Goal: Transaction & Acquisition: Purchase product/service

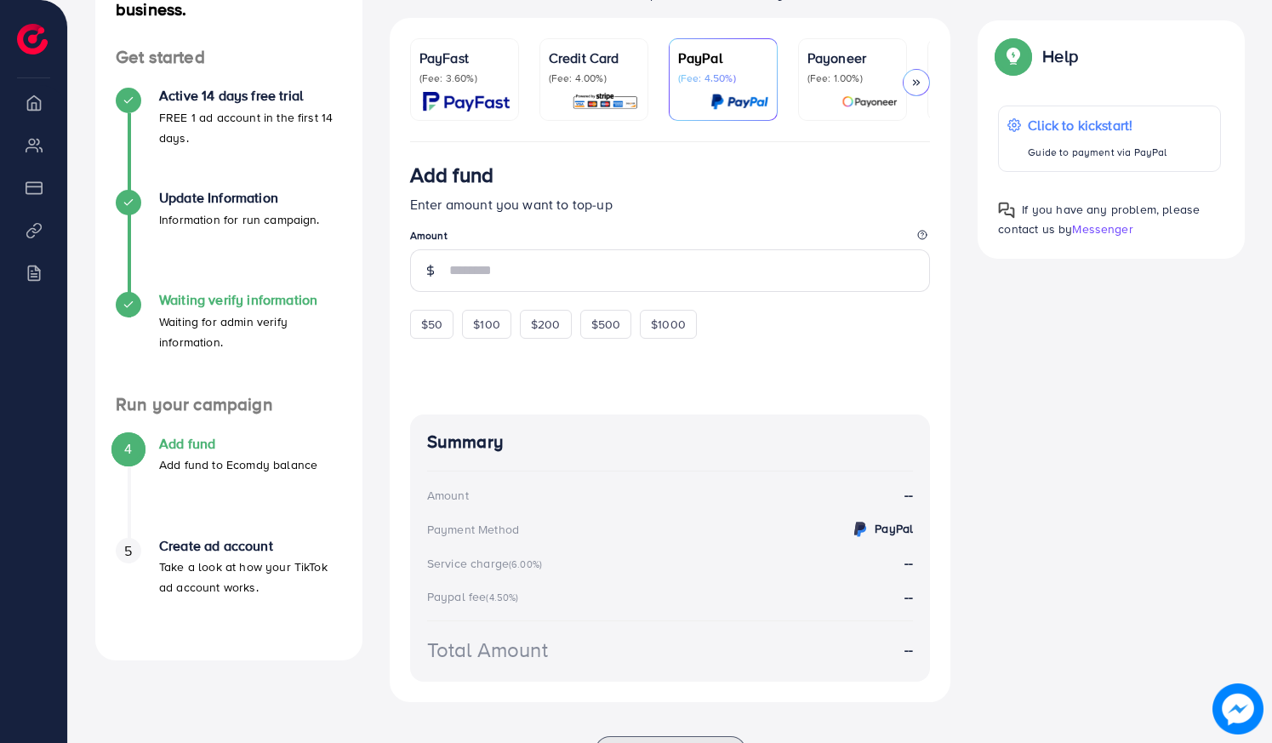
scroll to position [243, 0]
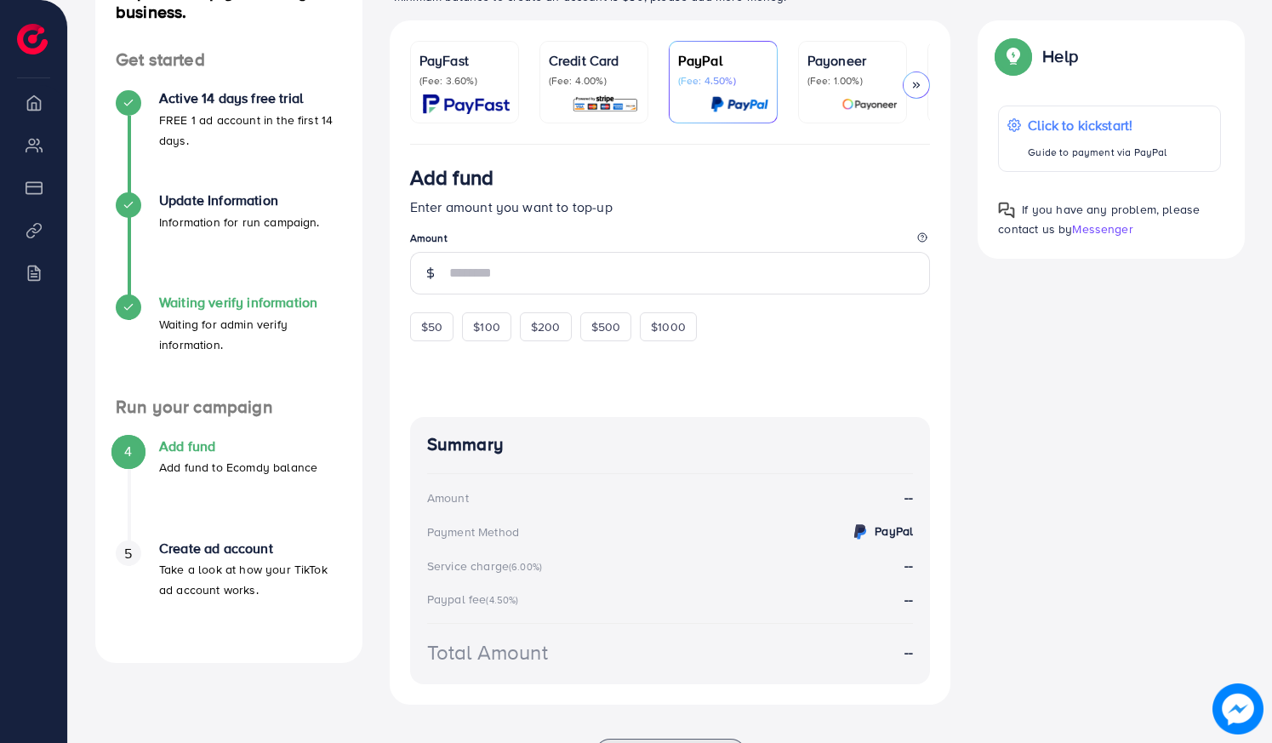
click at [186, 321] on p "Waiting for admin verify information." at bounding box center [250, 334] width 183 height 41
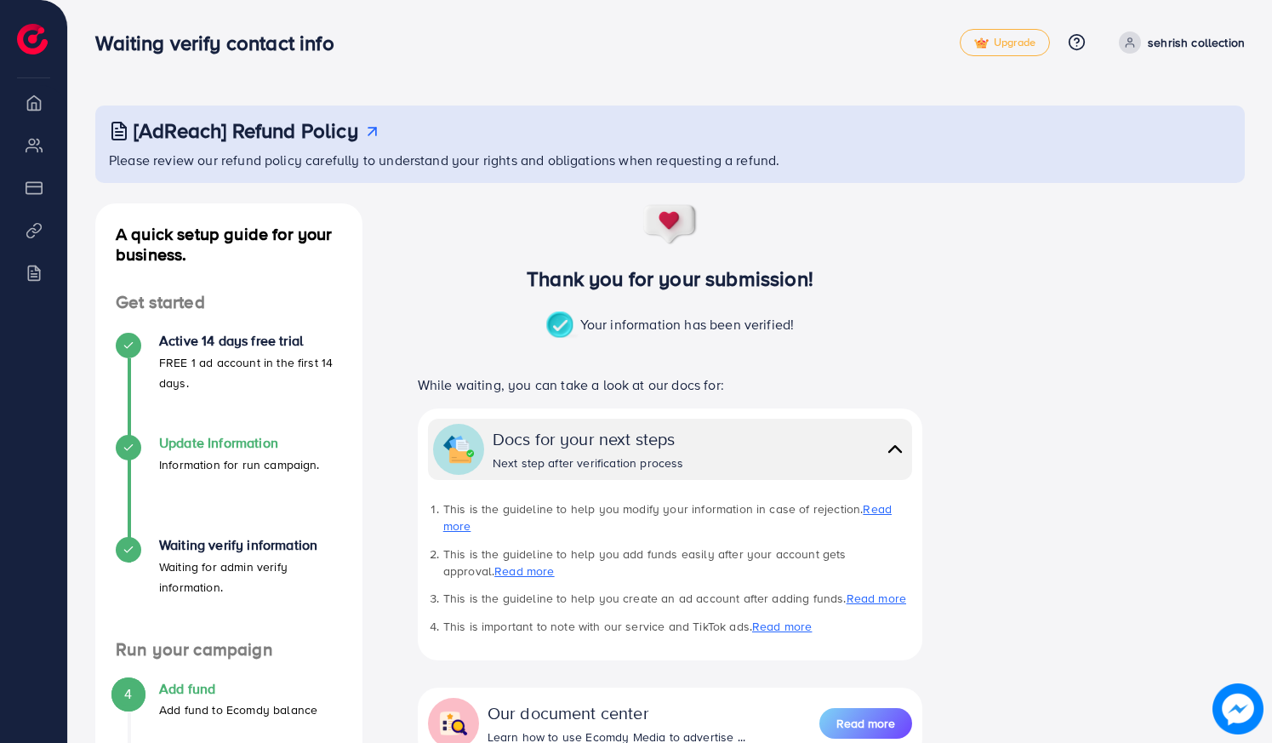
click at [215, 462] on p "Information for run campaign." at bounding box center [239, 465] width 161 height 20
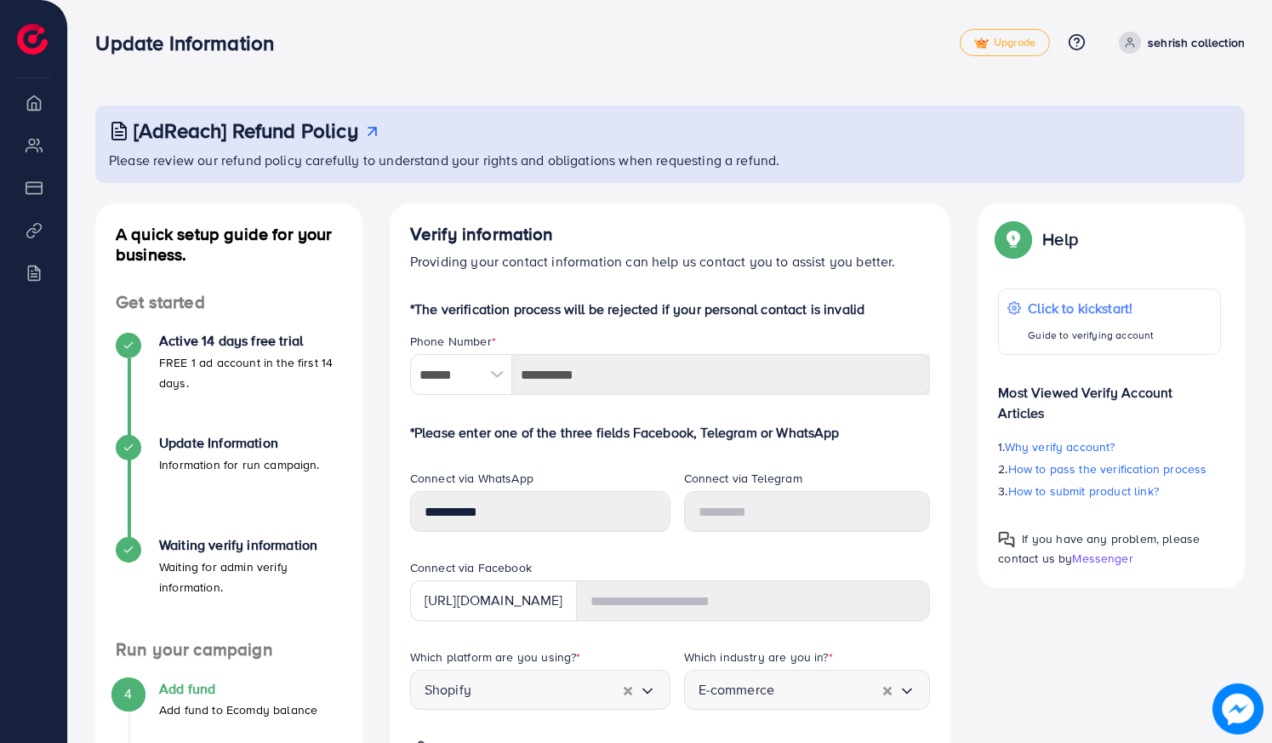
click at [201, 346] on h4 "Active 14 days free trial" at bounding box center [250, 341] width 183 height 16
click at [133, 346] on icon at bounding box center [129, 346] width 12 height 12
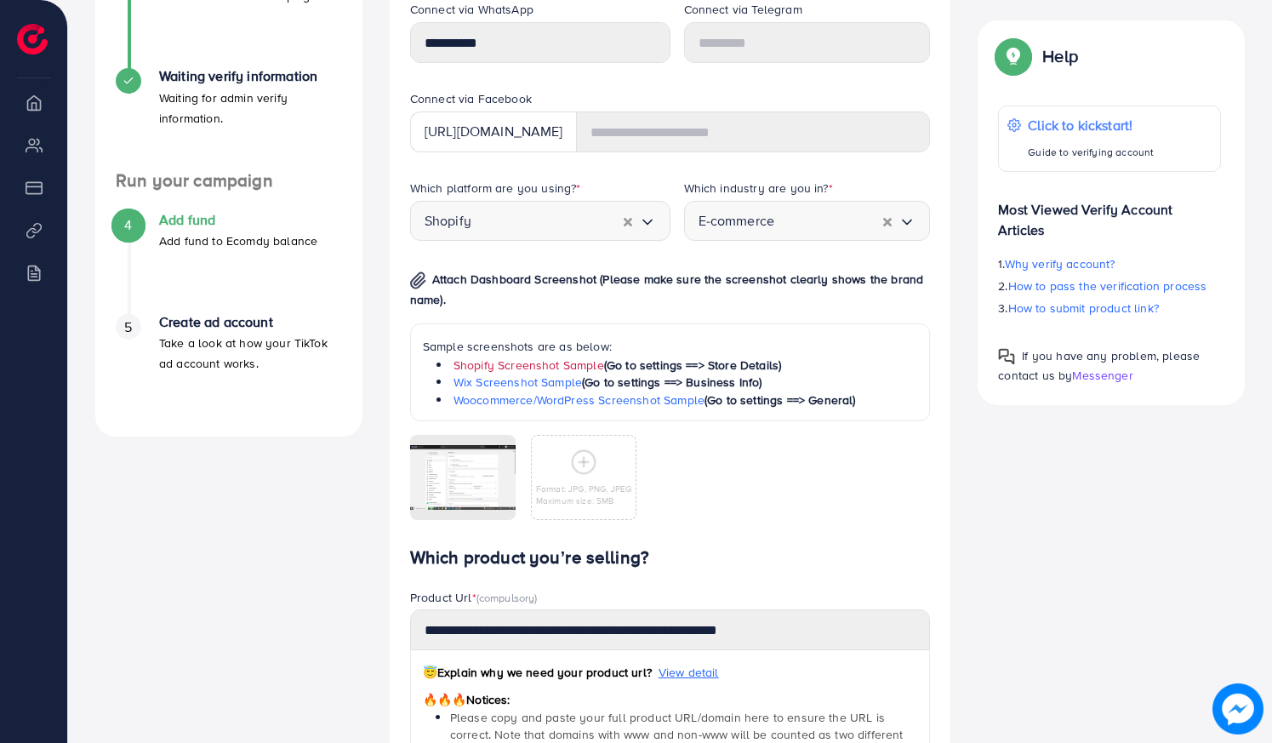
scroll to position [467, 0]
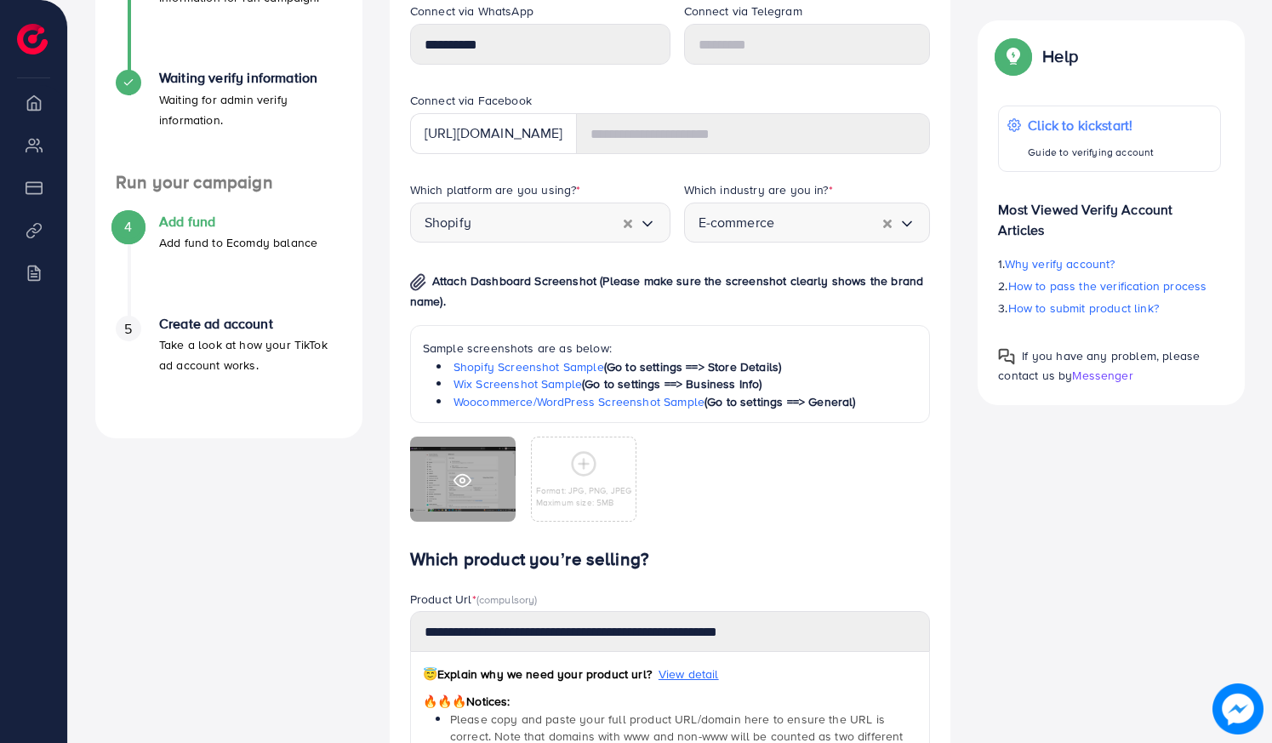
click at [482, 488] on div at bounding box center [463, 479] width 106 height 85
click at [462, 474] on icon at bounding box center [463, 480] width 16 height 12
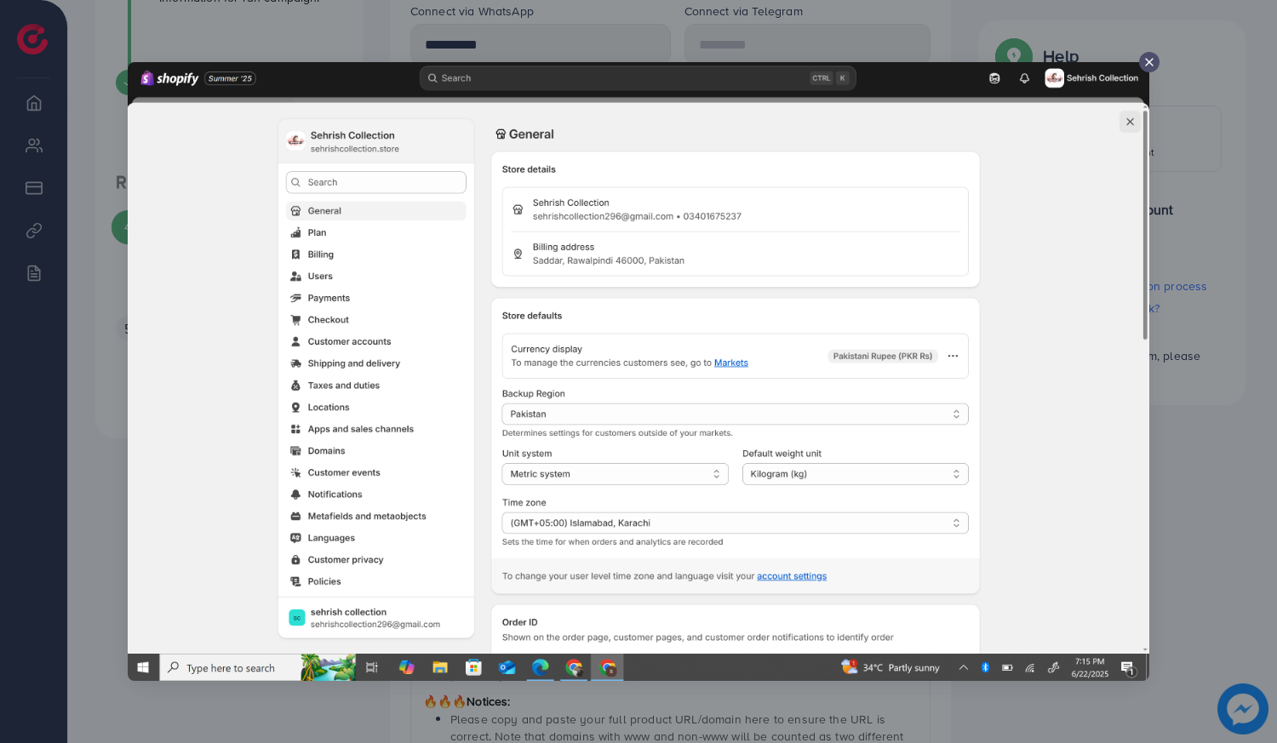
click at [462, 474] on div at bounding box center [638, 371] width 1277 height 743
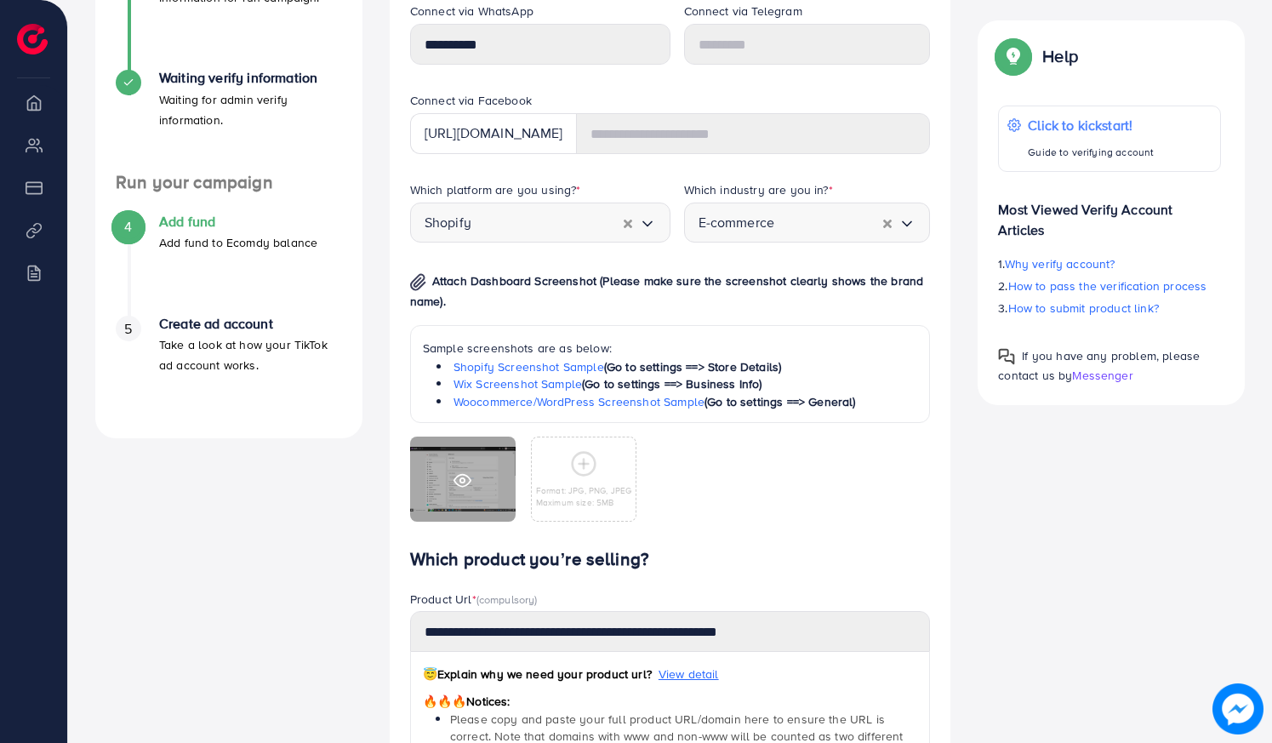
click at [462, 474] on icon at bounding box center [463, 480] width 16 height 12
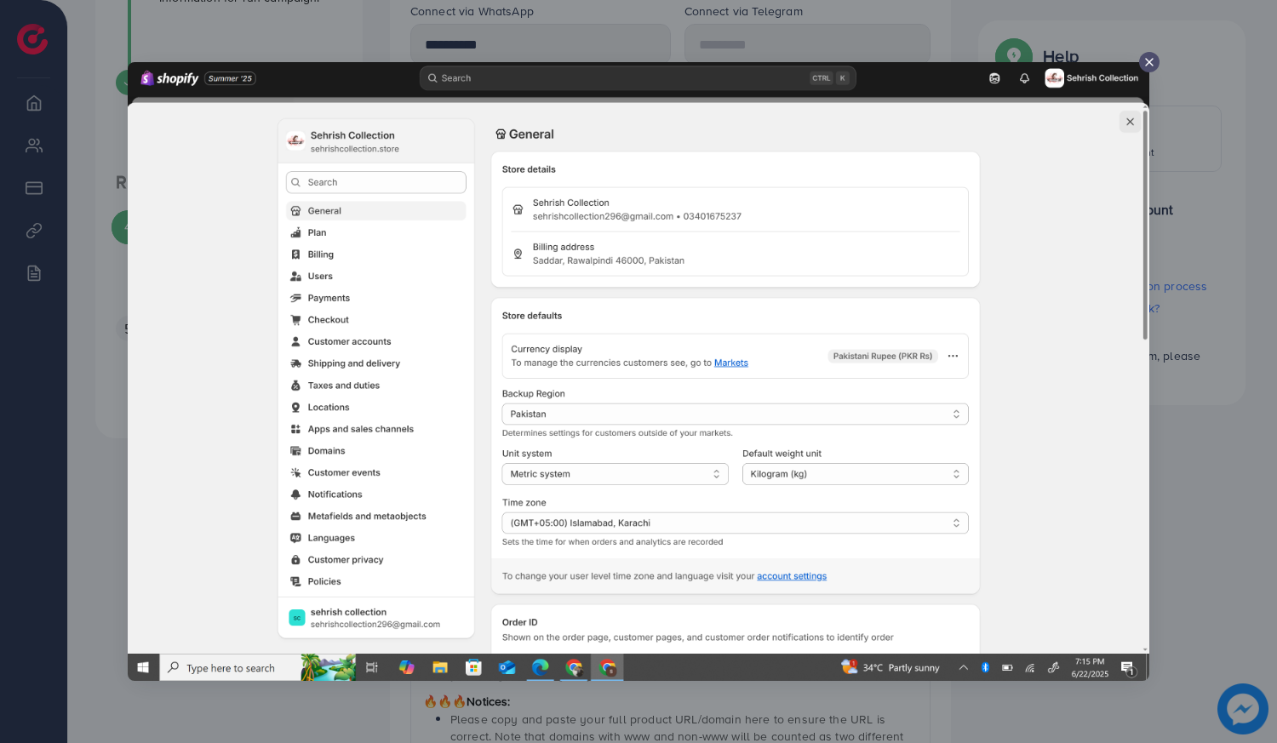
click at [462, 474] on div at bounding box center [638, 371] width 1277 height 743
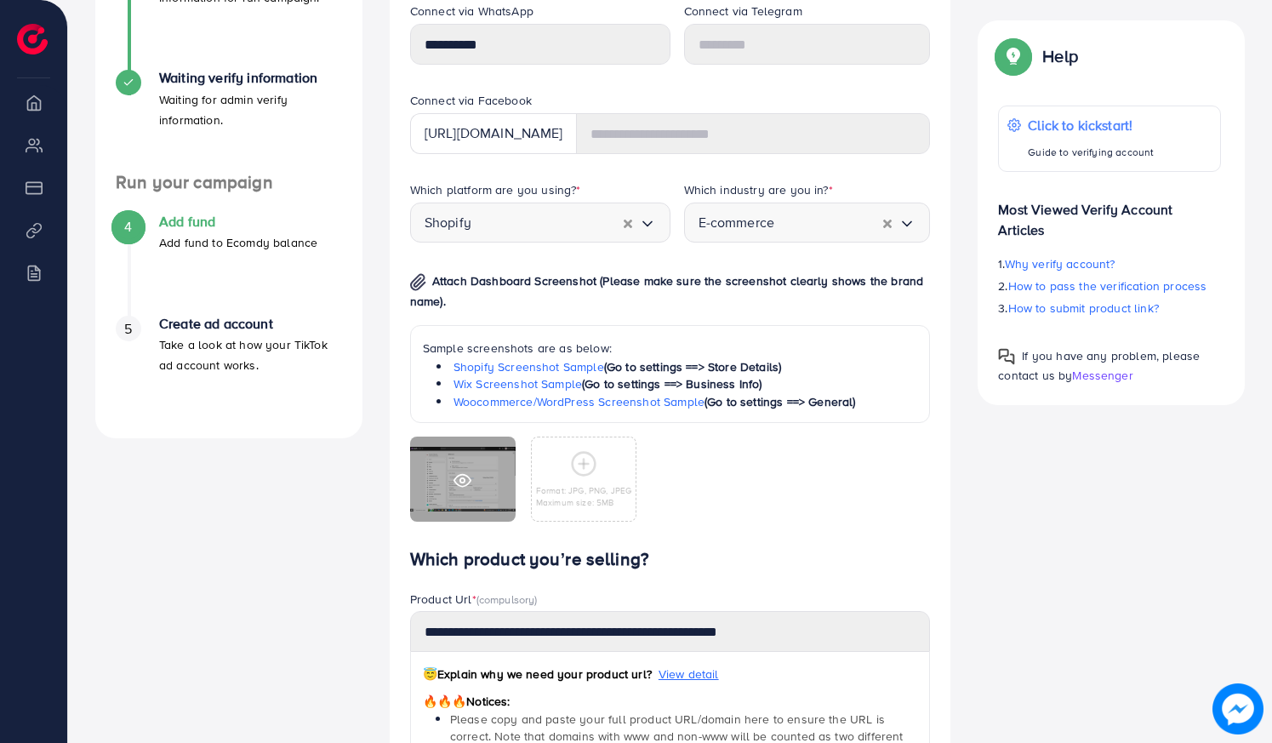
click at [462, 474] on icon at bounding box center [463, 480] width 16 height 12
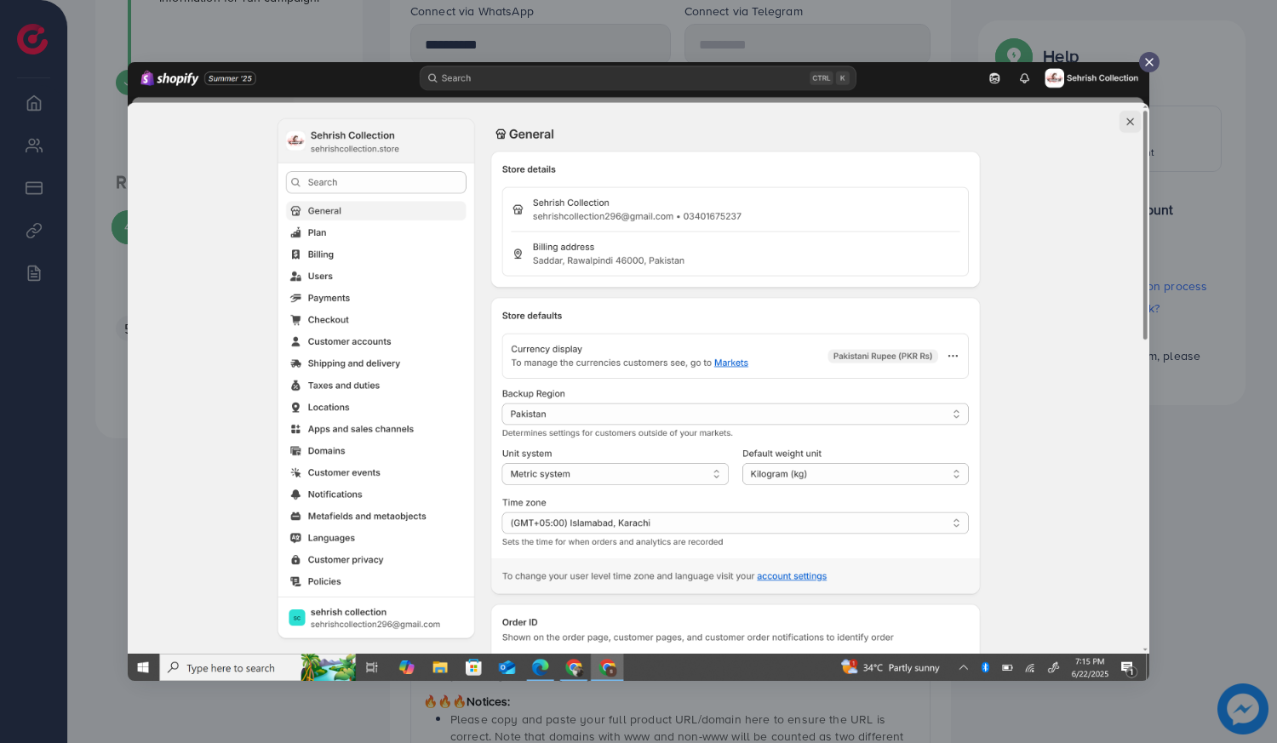
click at [462, 474] on div at bounding box center [638, 371] width 1277 height 743
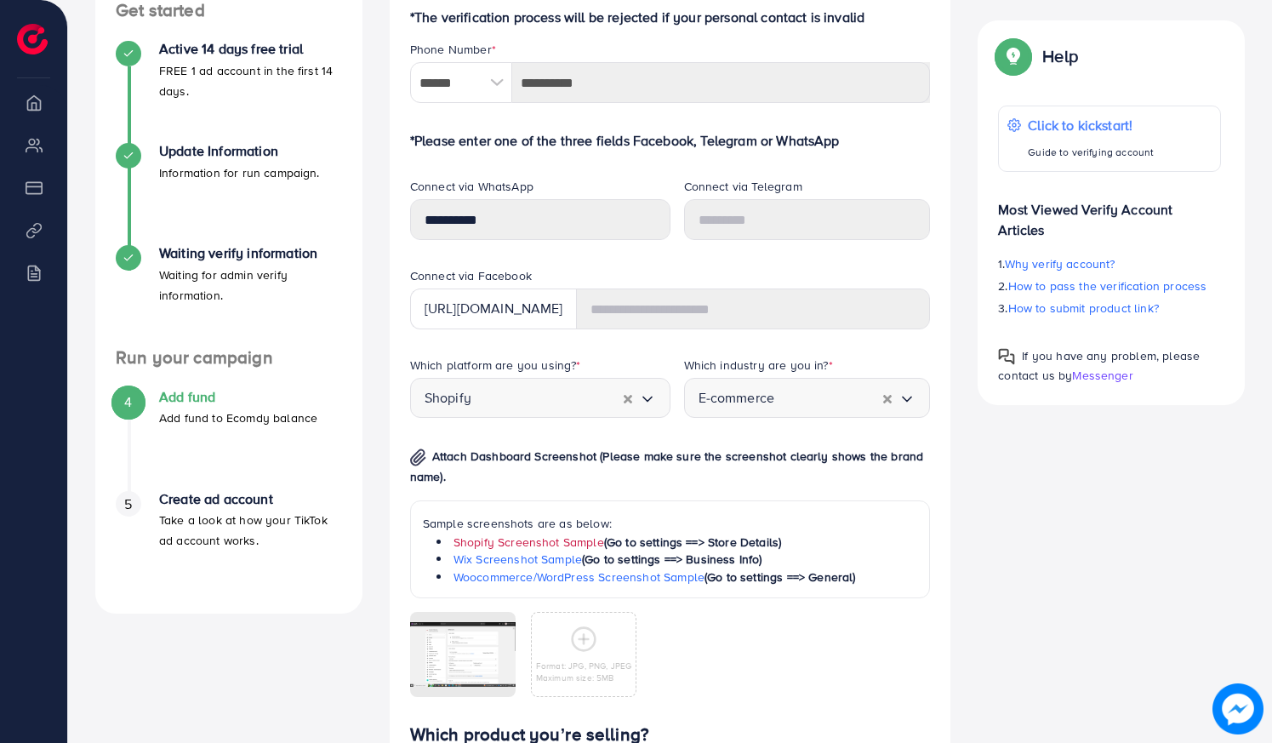
scroll to position [731, 0]
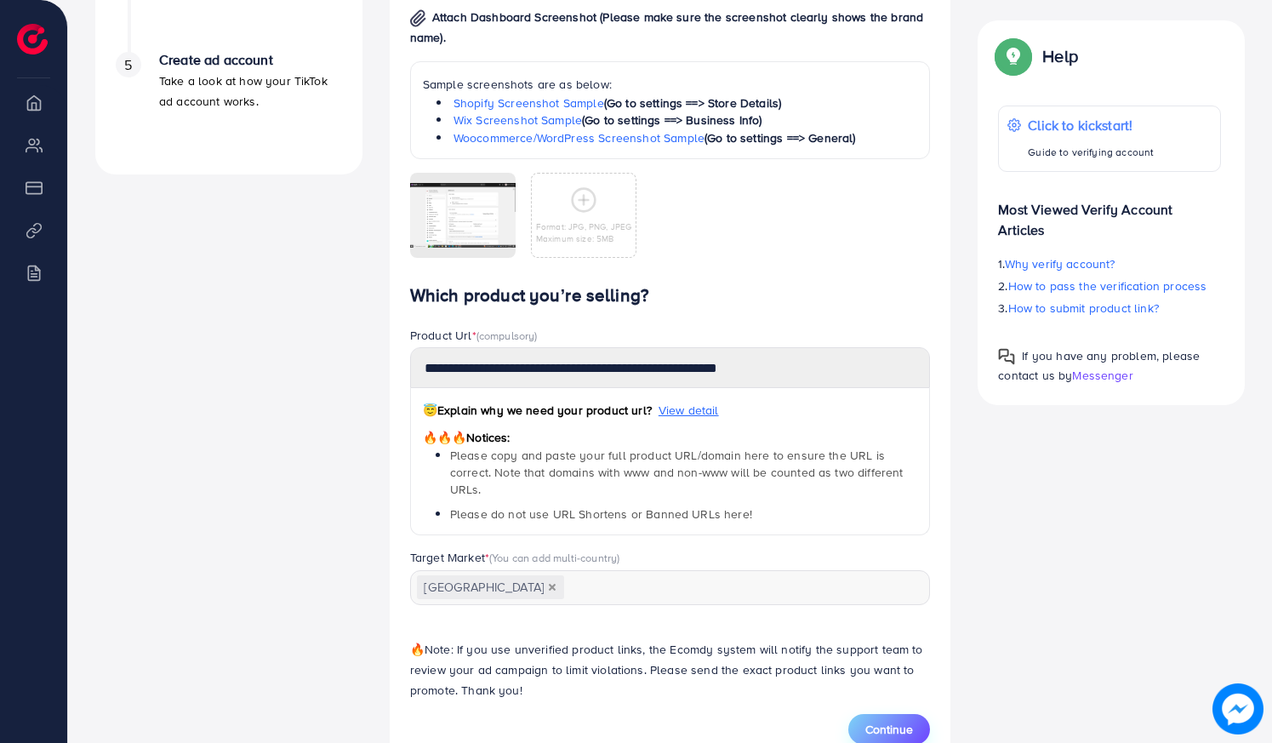
click at [888, 735] on span "Continue" at bounding box center [890, 729] width 48 height 17
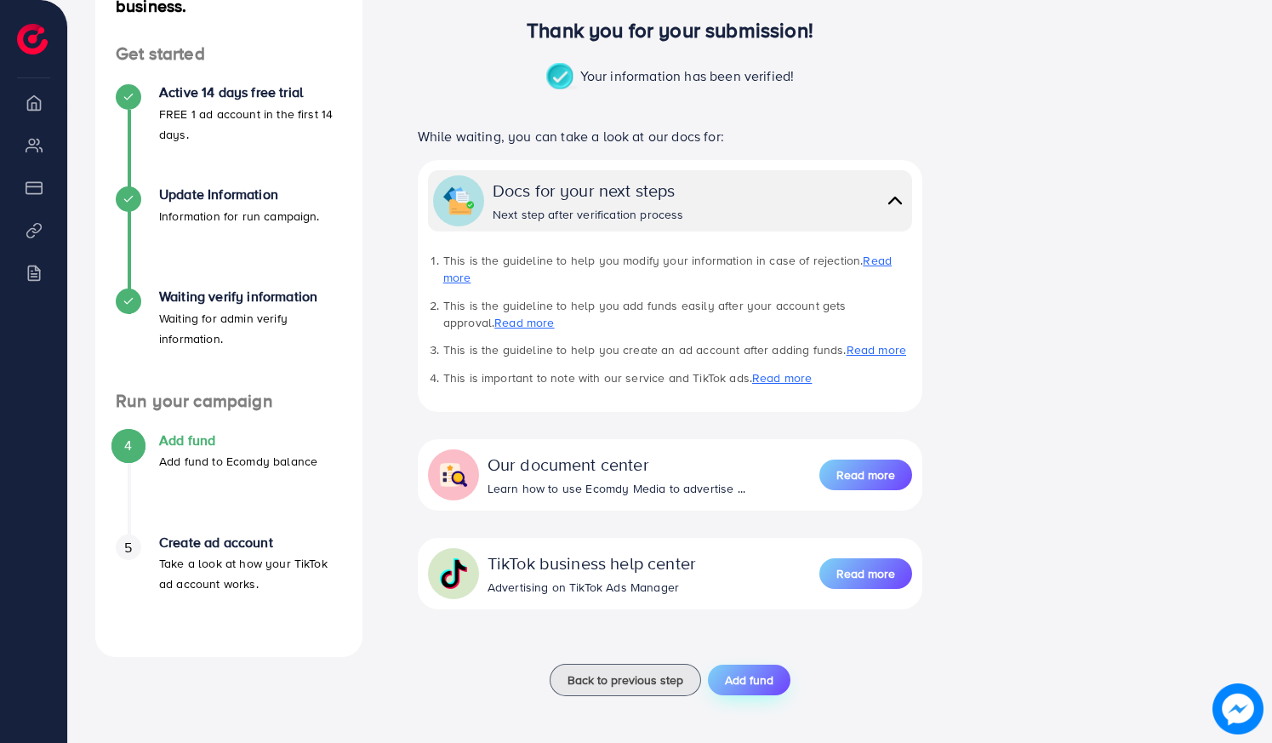
scroll to position [247, 0]
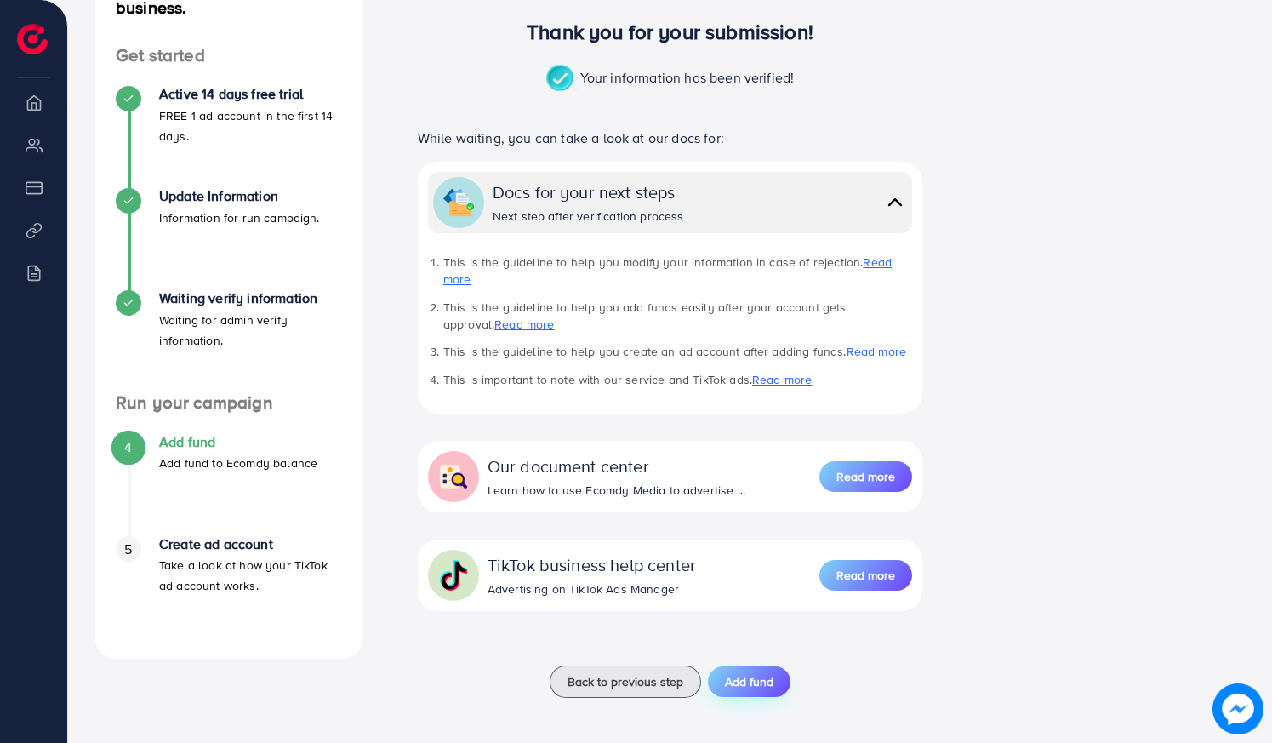
click at [735, 685] on span "Add fund" at bounding box center [749, 681] width 49 height 17
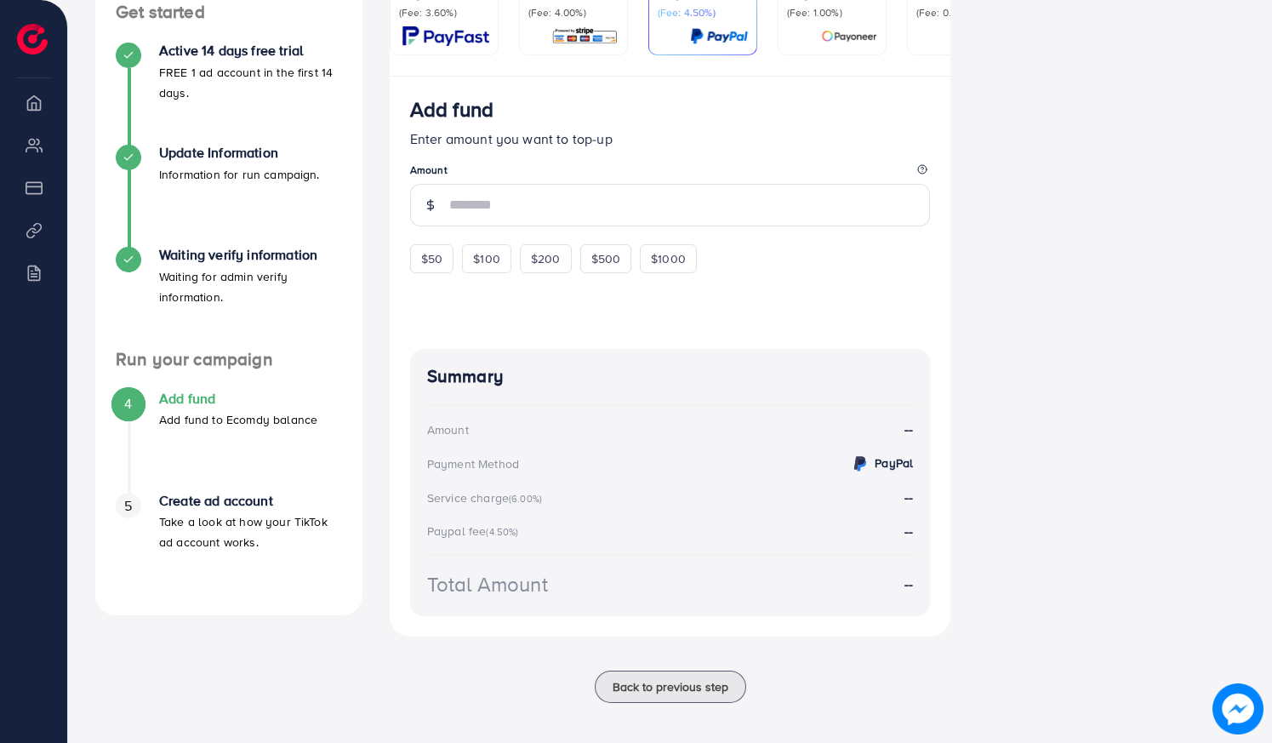
scroll to position [289, 0]
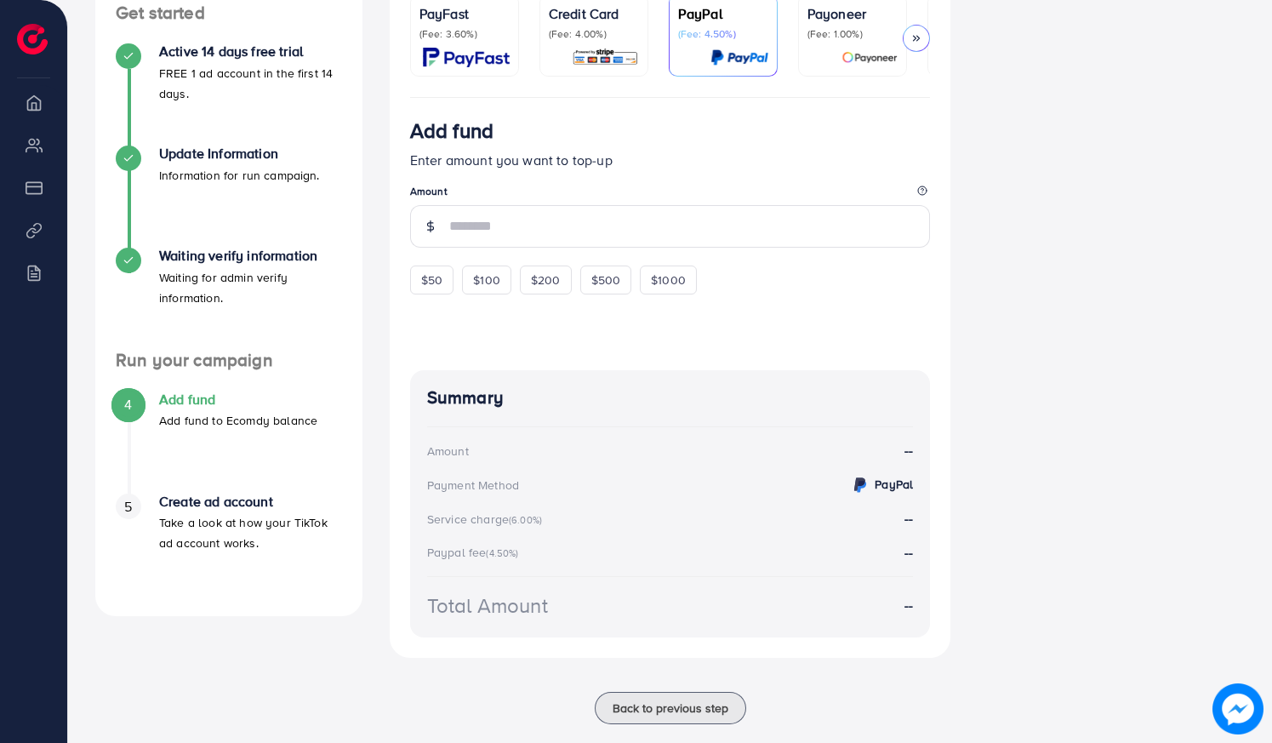
click at [421, 266] on div "$50 $100 $200 $500 $1000" at bounding box center [584, 277] width 349 height 33
click at [437, 289] on span "$50" at bounding box center [431, 280] width 21 height 17
type input "**"
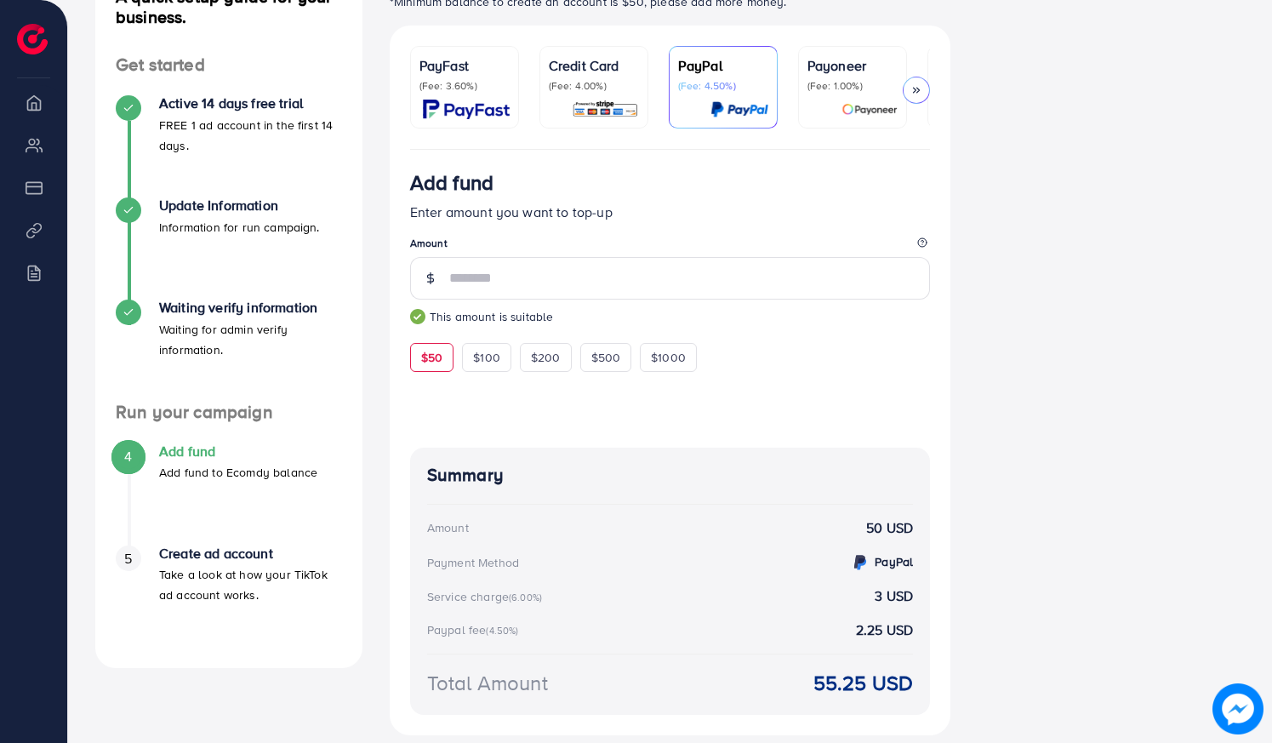
scroll to position [345, 0]
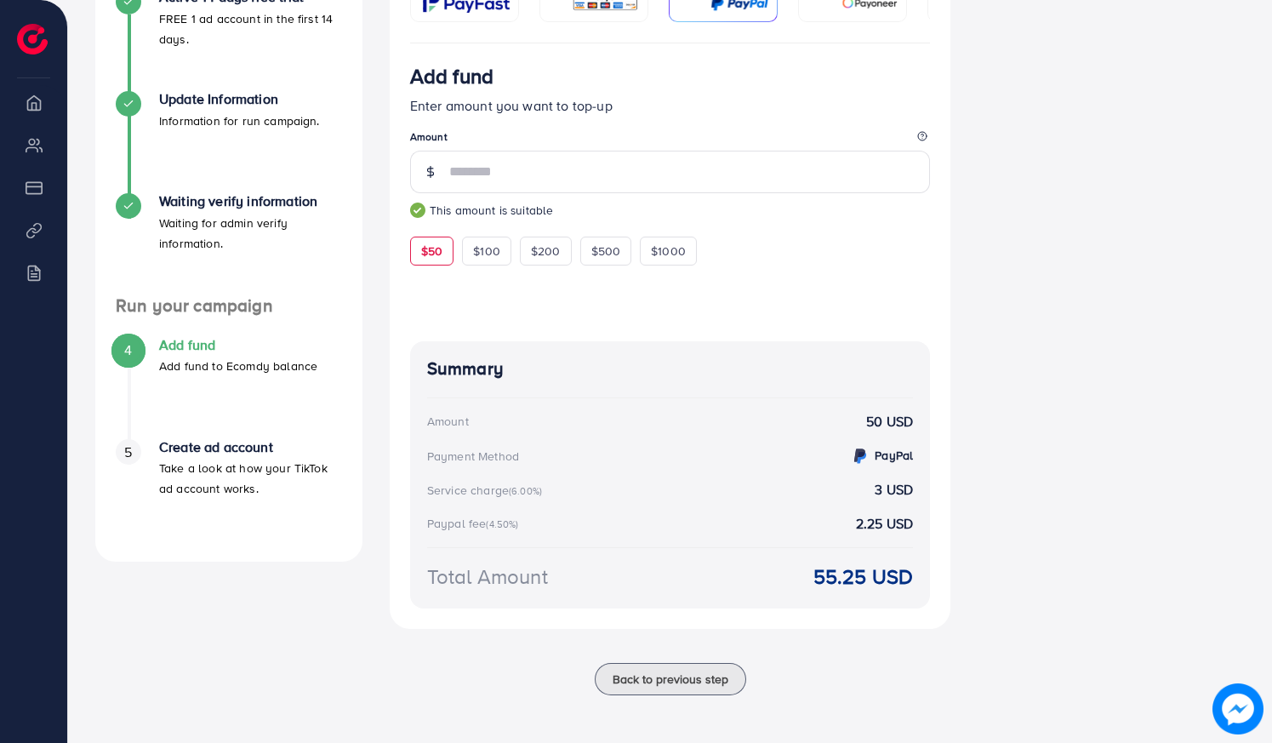
drag, startPoint x: 831, startPoint y: 586, endPoint x: 842, endPoint y: 595, distance: 14.0
click at [842, 595] on div "Summary Amount 50 USD Payment Method PayPal Service charge (6.00%) 3 USD Paypal…" at bounding box center [670, 474] width 521 height 266
click at [1074, 489] on div "A quick setup guide for your business. Get started Active 14 days free trial FR…" at bounding box center [670, 288] width 1177 height 856
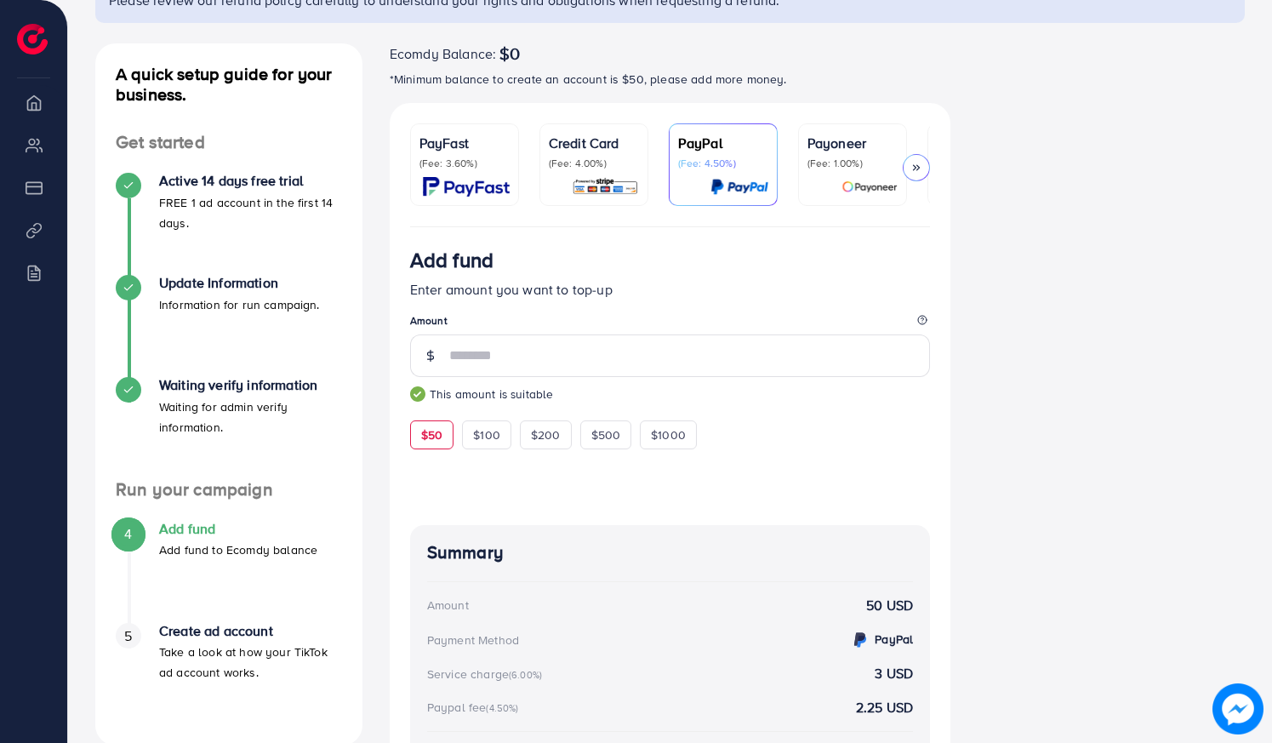
scroll to position [159, 0]
click at [460, 174] on div "PayFast (Fee: 3.60%)" at bounding box center [465, 166] width 90 height 64
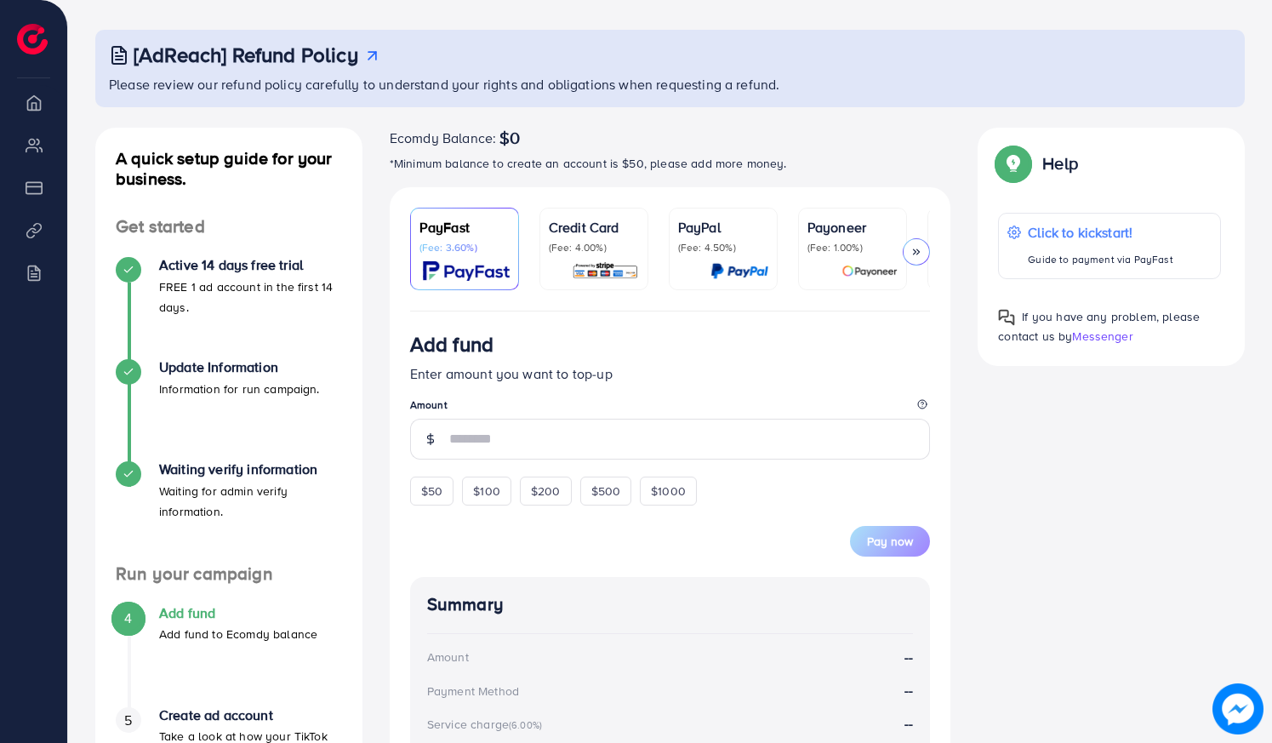
scroll to position [77, 0]
click at [603, 260] on img at bounding box center [605, 270] width 67 height 20
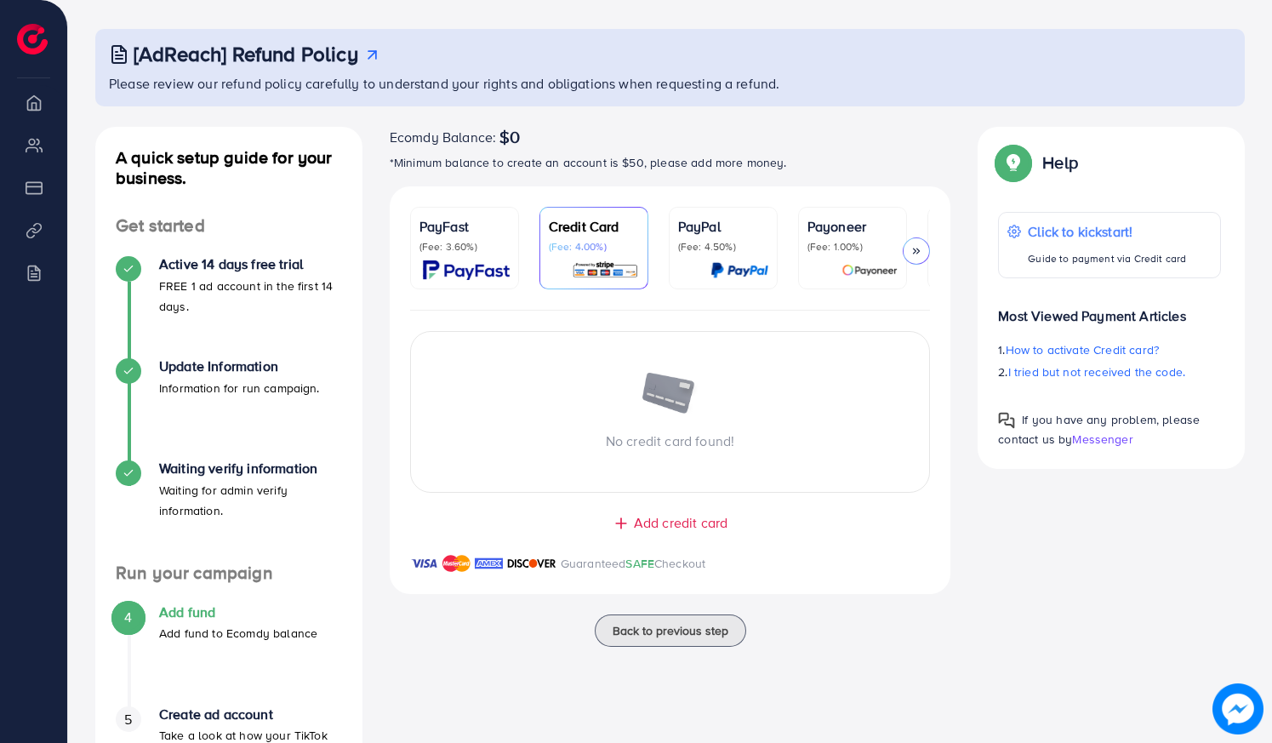
click at [483, 237] on div "PayFast (Fee: 3.60%)" at bounding box center [465, 234] width 90 height 37
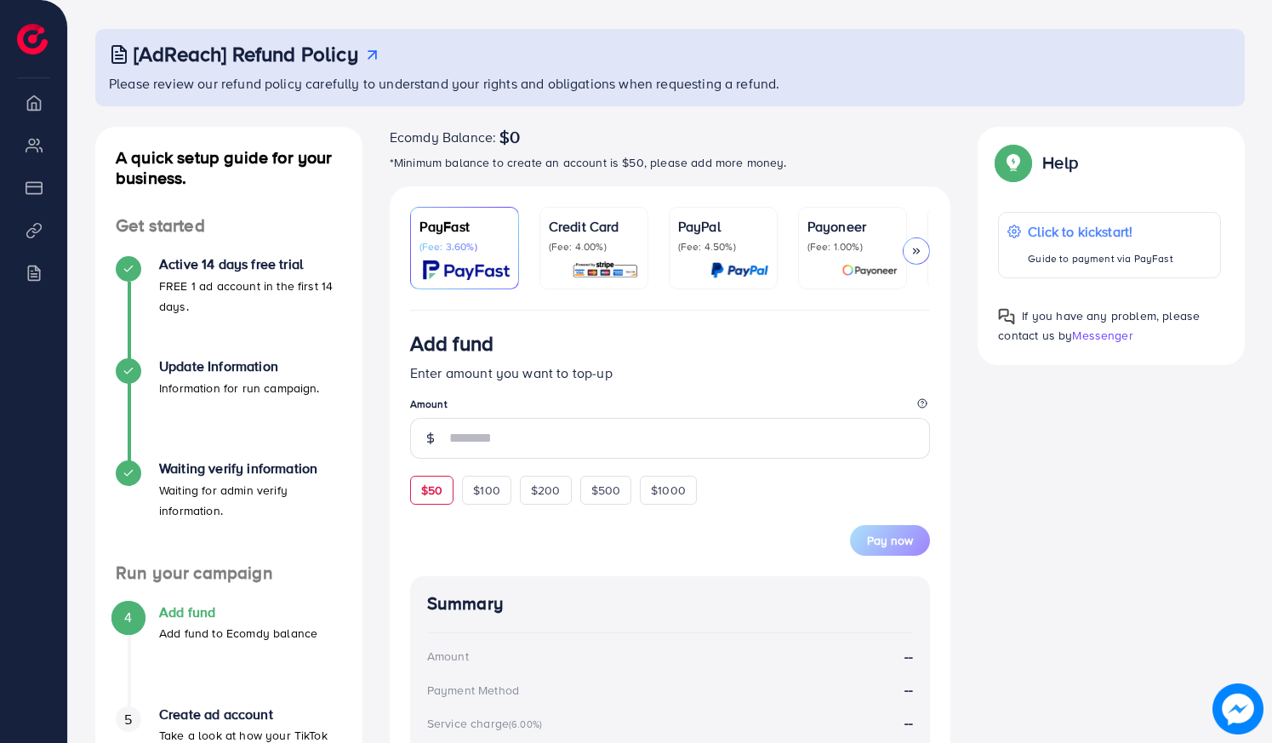
click at [428, 495] on span "$50" at bounding box center [431, 490] width 21 height 17
type input "**"
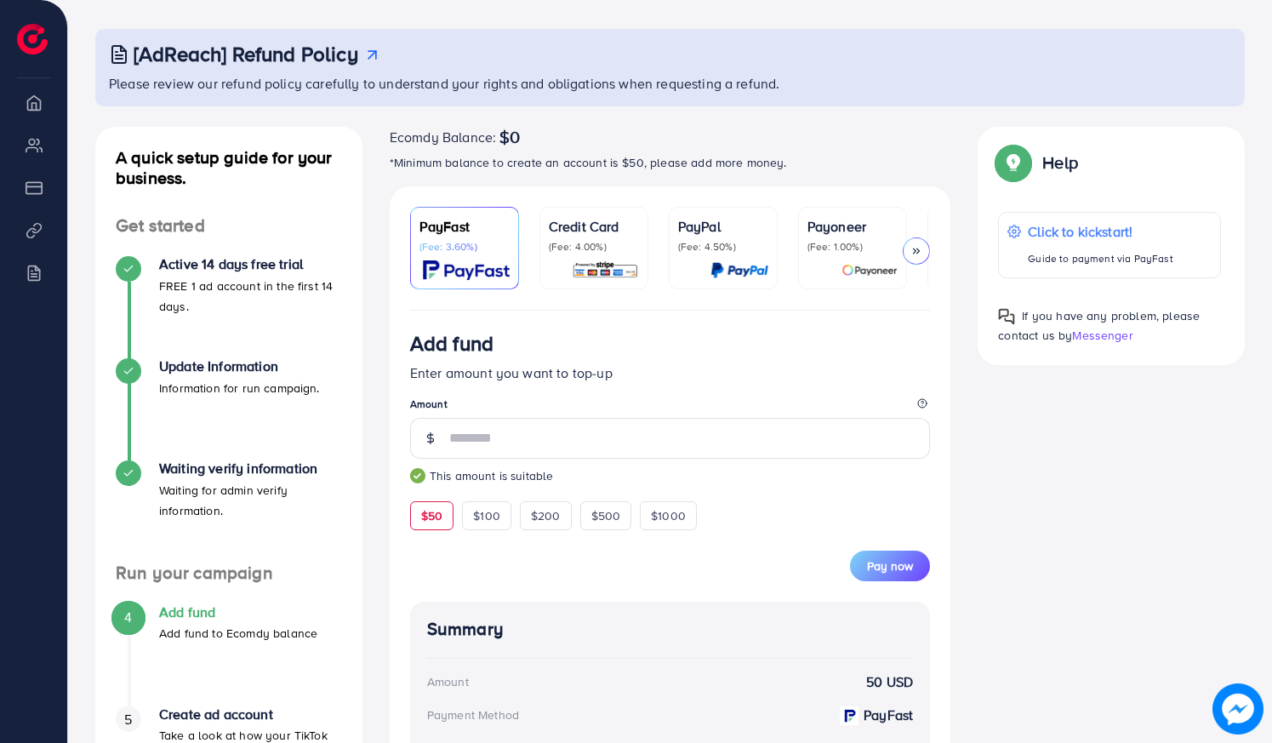
drag, startPoint x: 573, startPoint y: 537, endPoint x: 621, endPoint y: 424, distance: 123.2
click at [621, 424] on form "Add fund Enter amount you want to top-up Amount ** This amount is suitable $50 …" at bounding box center [670, 456] width 521 height 250
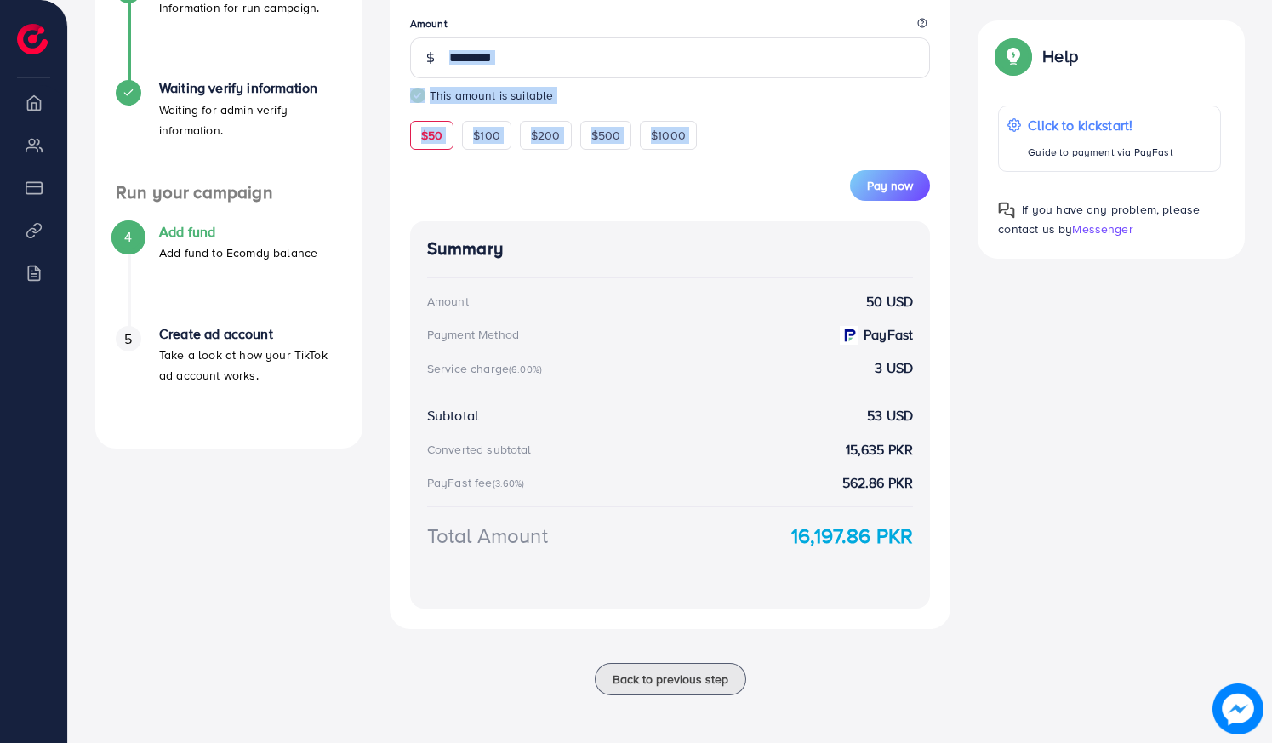
scroll to position [461, 0]
click at [915, 495] on div "Summary Amount 50 USD Payment Method PayFast Service charge (6.00%) 3 USD Subto…" at bounding box center [670, 414] width 521 height 387
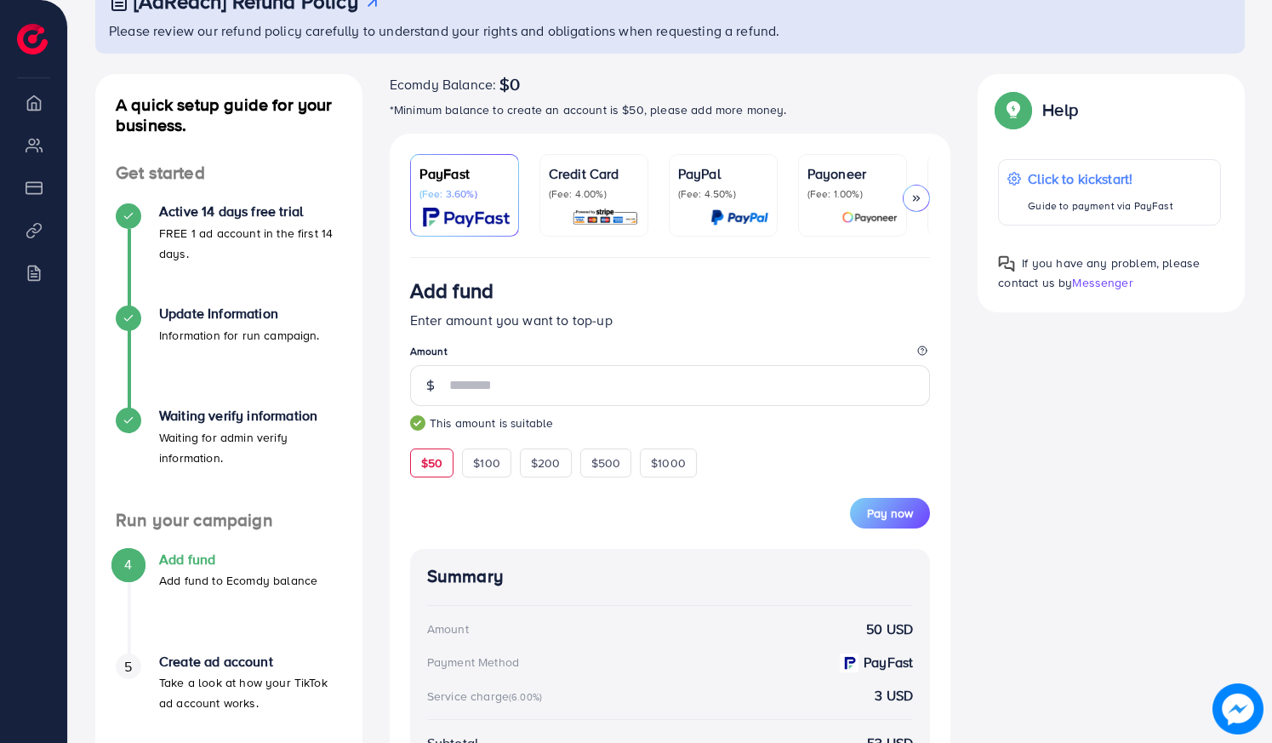
scroll to position [129, 0]
drag, startPoint x: 185, startPoint y: 243, endPoint x: 343, endPoint y: -26, distance: 312.8
click at [343, 0] on html "Add fund Upgrade Help Center Contact Support Plans and Pricing Term and policy …" at bounding box center [636, 242] width 1272 height 743
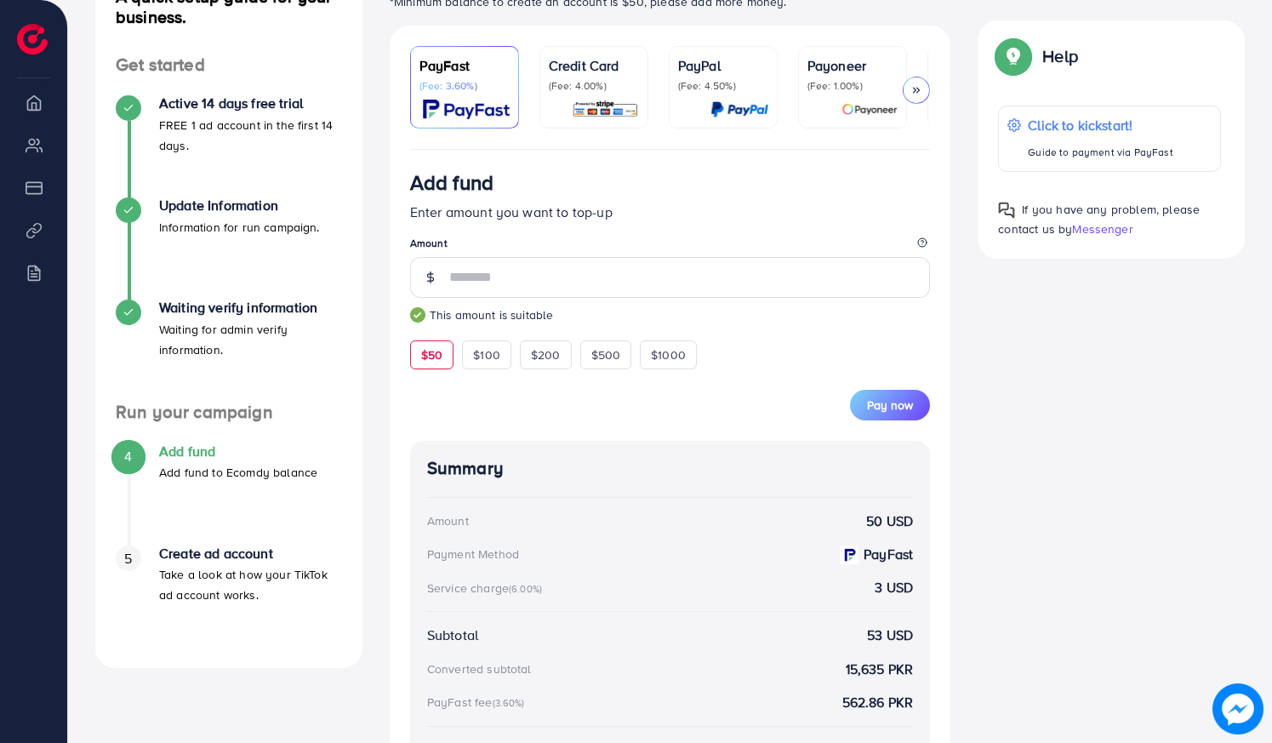
scroll to position [229, 0]
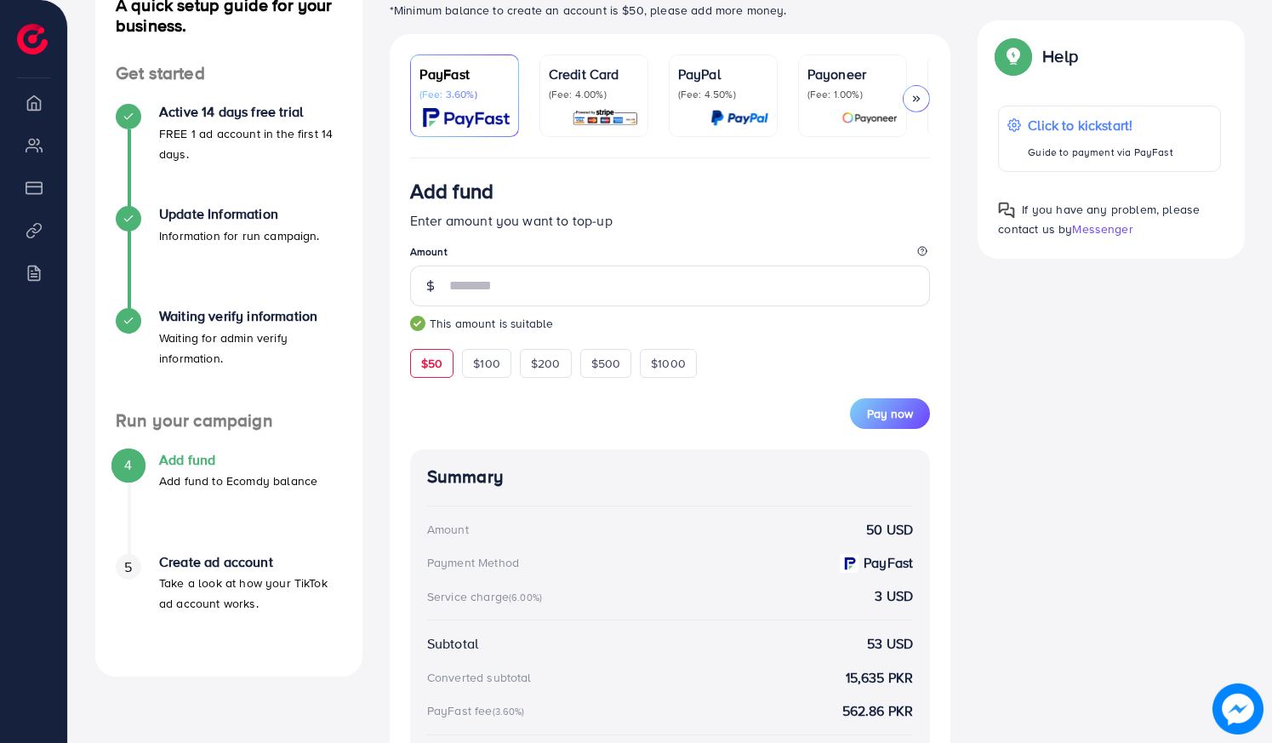
drag, startPoint x: 477, startPoint y: 300, endPoint x: 137, endPoint y: 445, distance: 369.9
click at [137, 445] on ul "4 Add fund Add fund to Ecomdy balance 5 Create ad account Take a look at how yo…" at bounding box center [228, 544] width 267 height 225
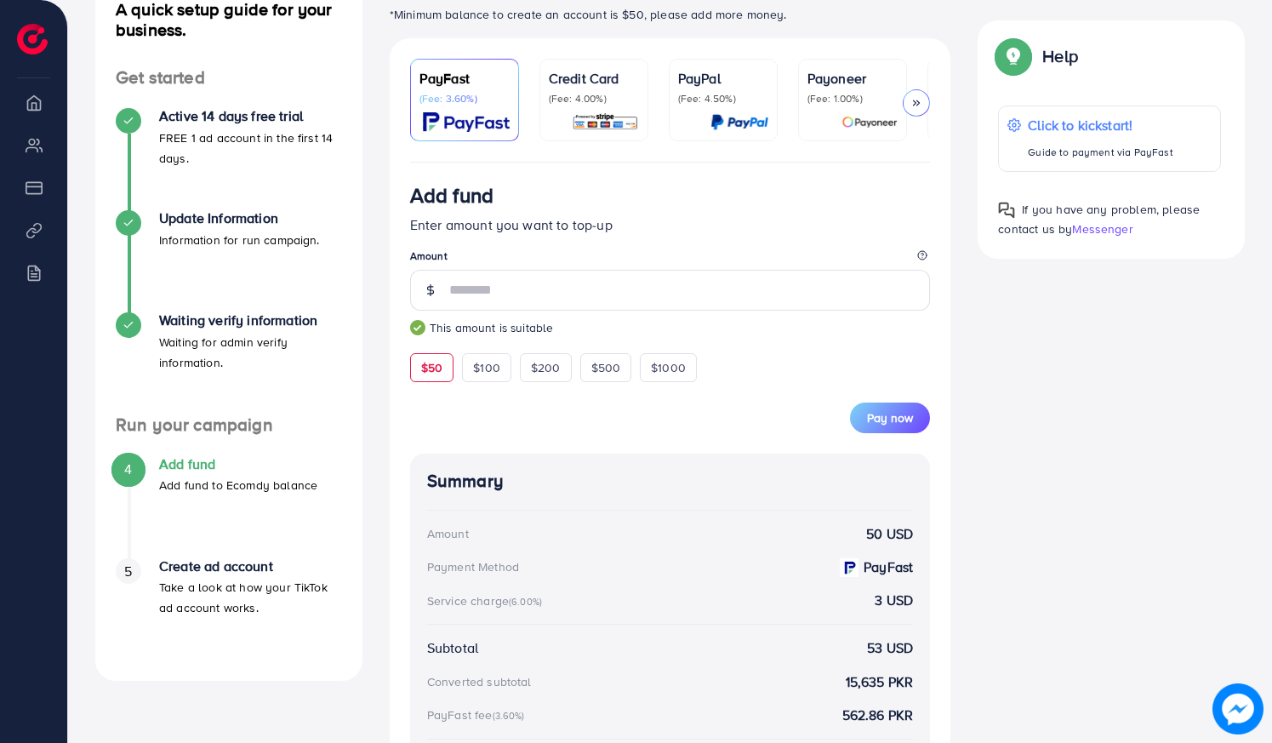
scroll to position [224, 0]
click at [881, 432] on button "Pay now" at bounding box center [890, 418] width 80 height 31
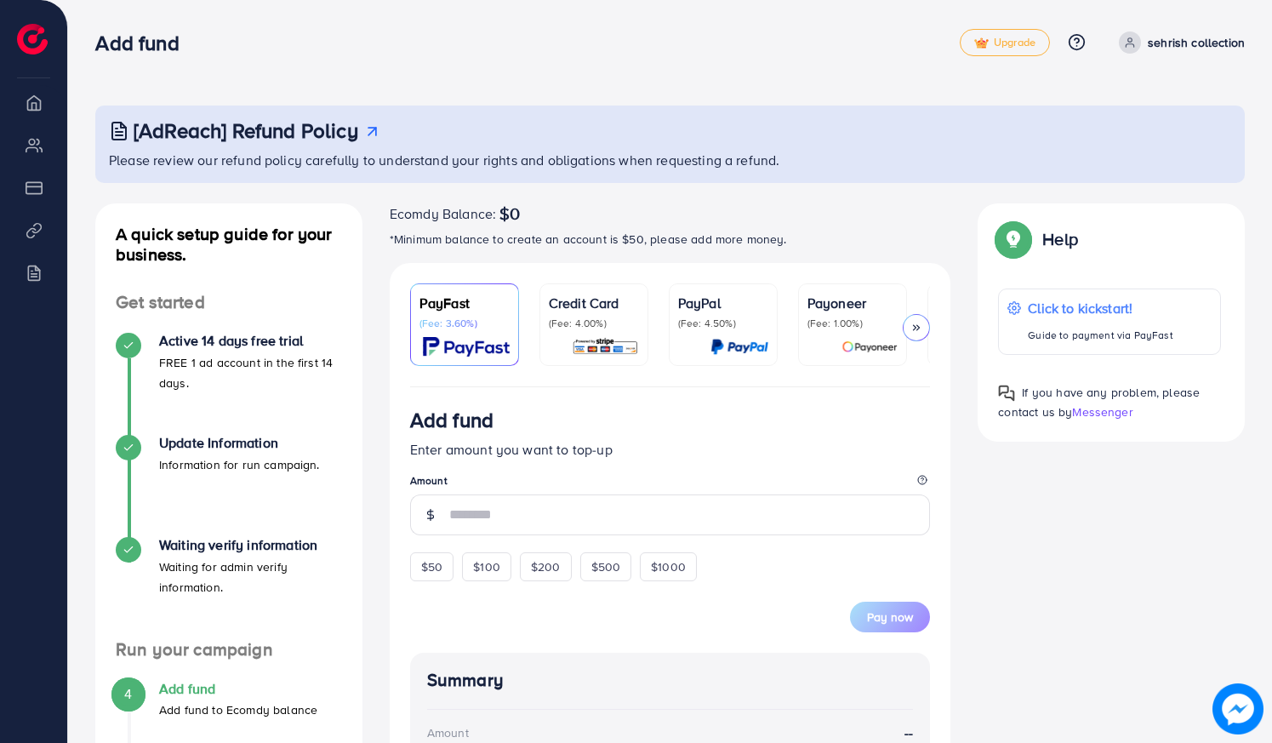
scroll to position [276, 0]
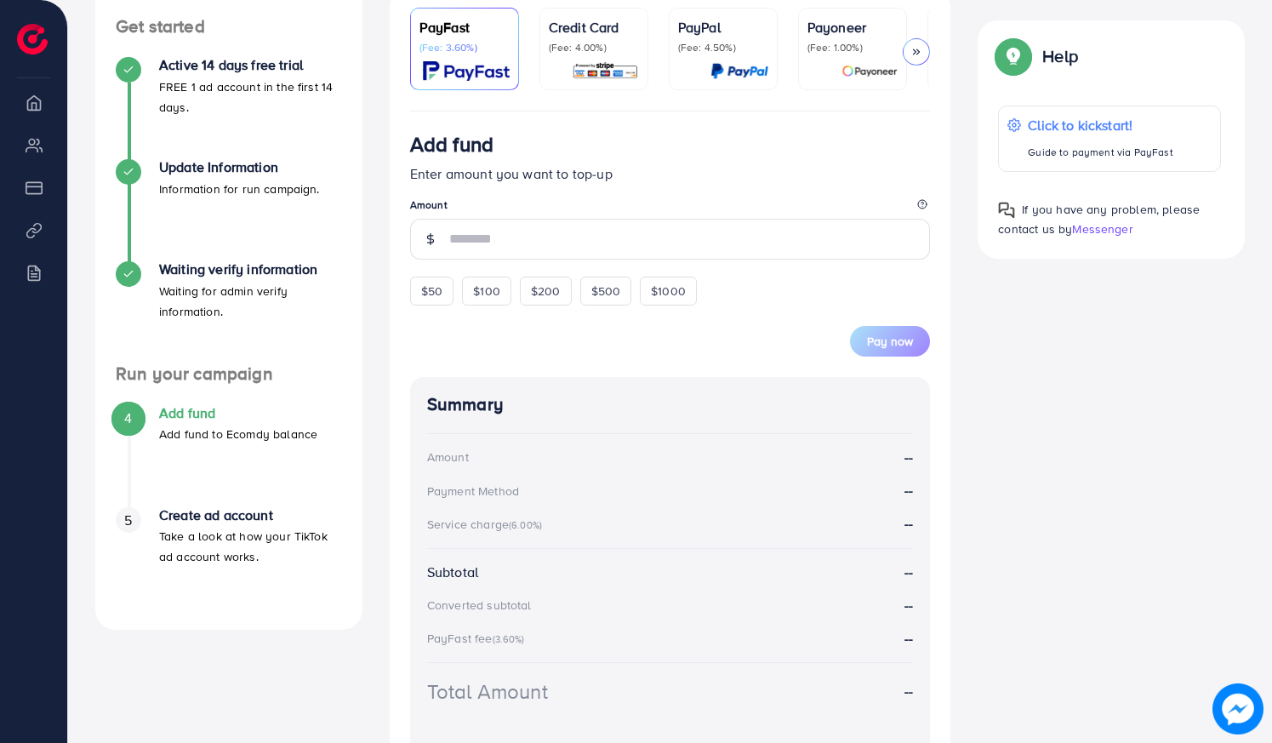
click at [223, 353] on div "Waiting verify information Waiting for admin verify information." at bounding box center [229, 312] width 226 height 102
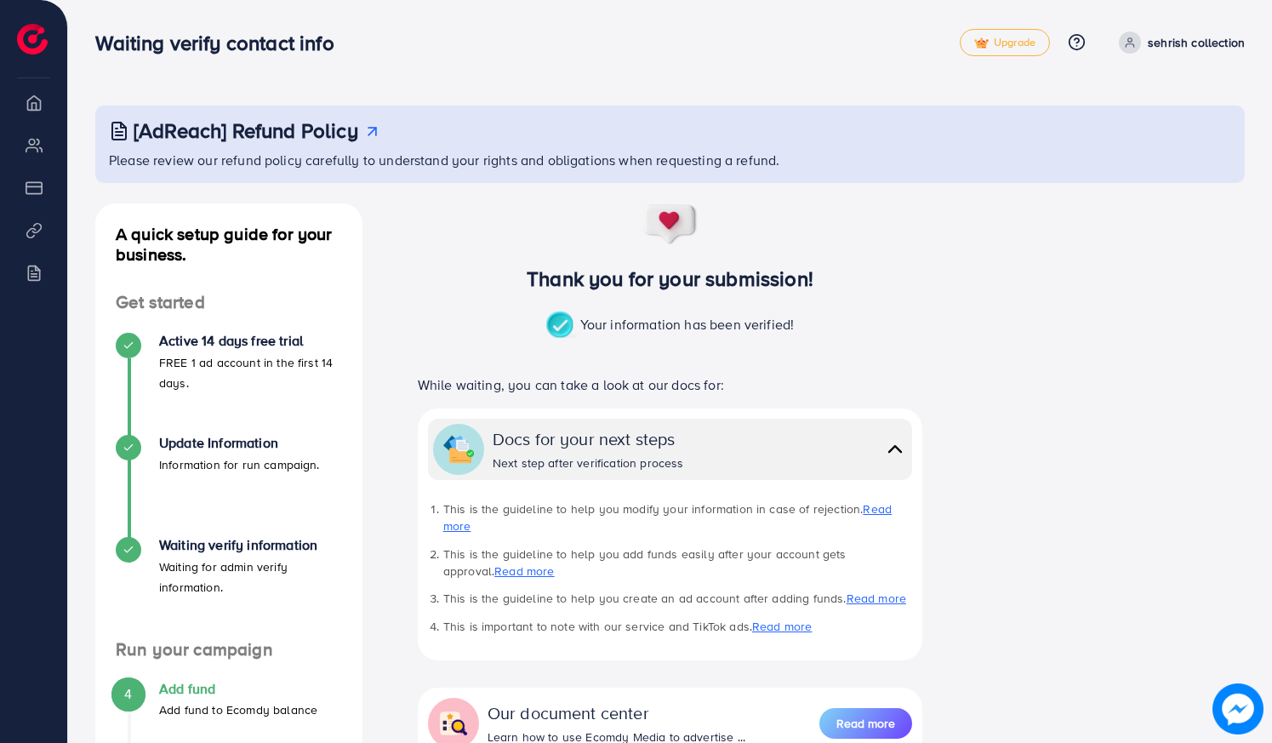
scroll to position [249, 0]
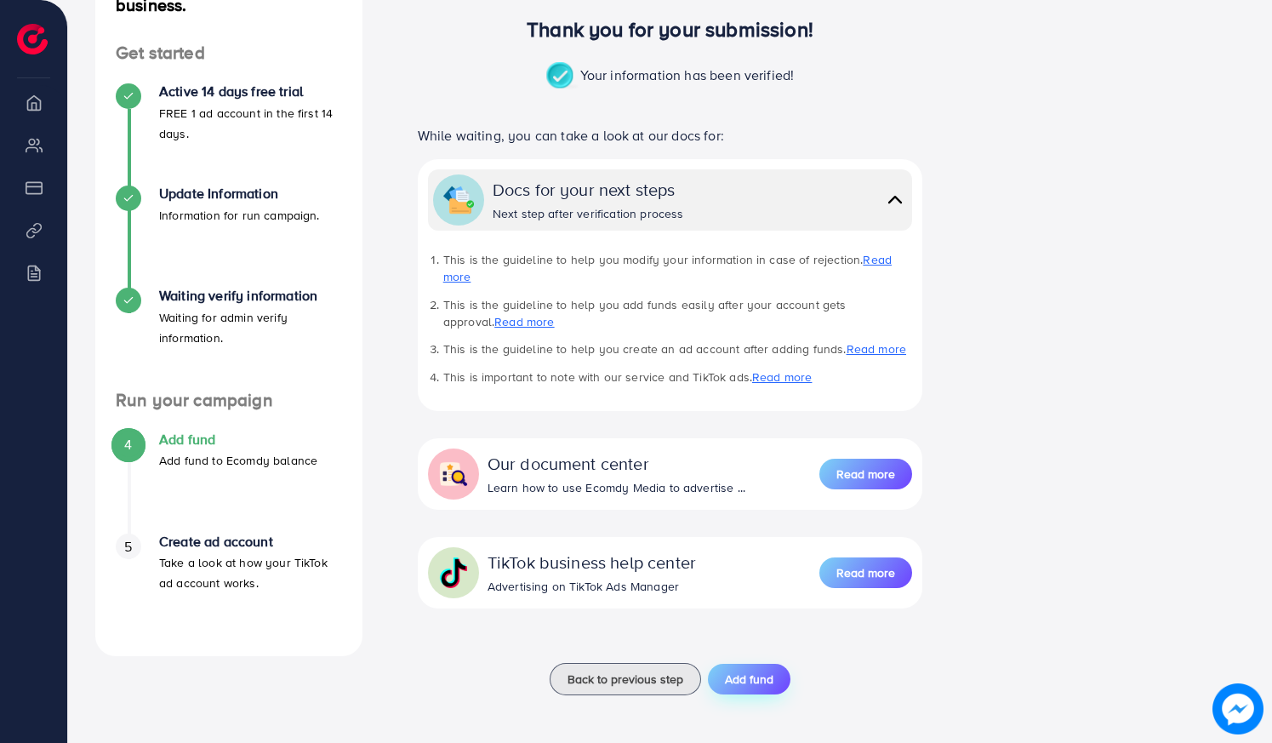
click at [758, 681] on span "Add fund" at bounding box center [749, 679] width 49 height 17
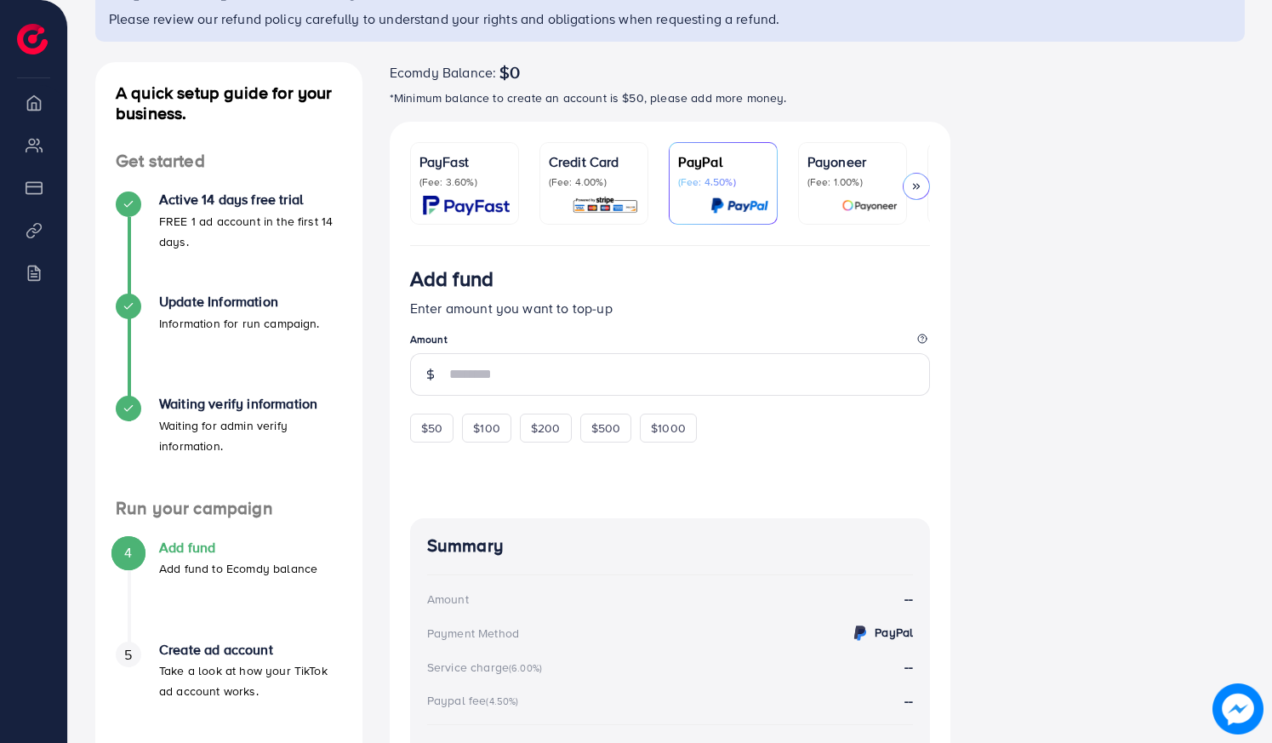
scroll to position [177, 0]
